Goal: Navigation & Orientation: Find specific page/section

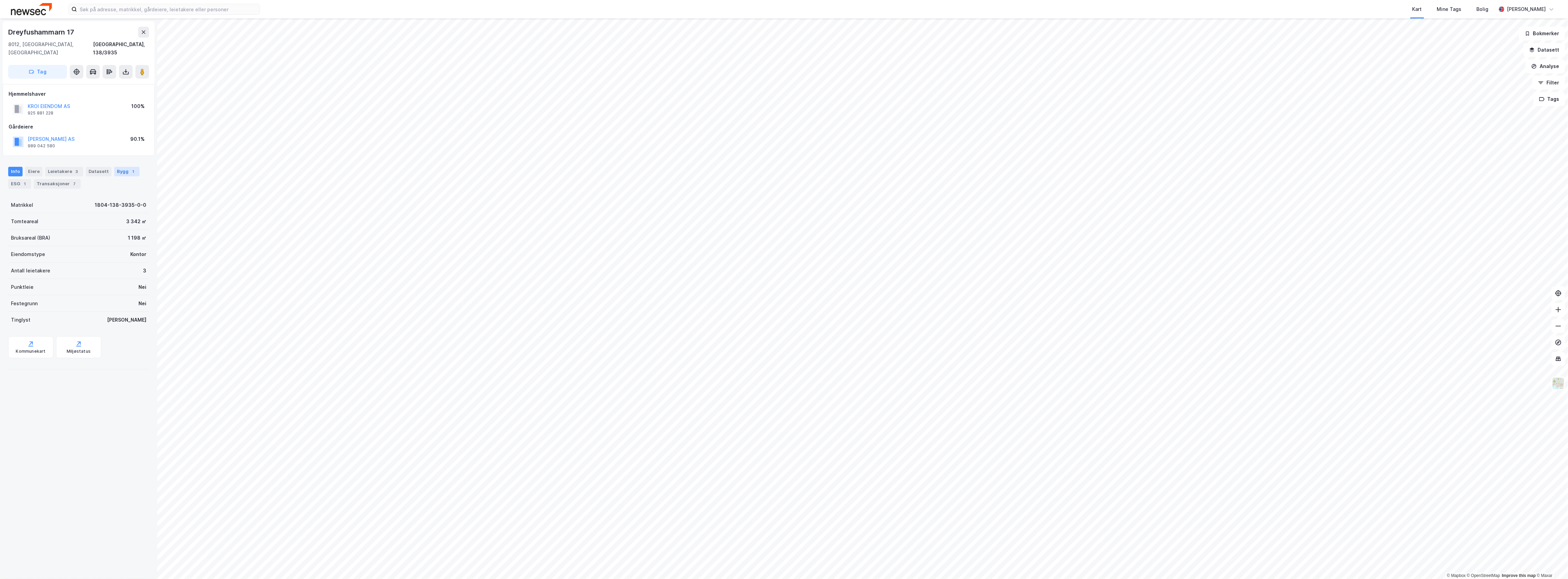
click at [114, 167] on div "Bygg 1" at bounding box center [127, 172] width 26 height 10
